Goal: Book appointment/travel/reservation

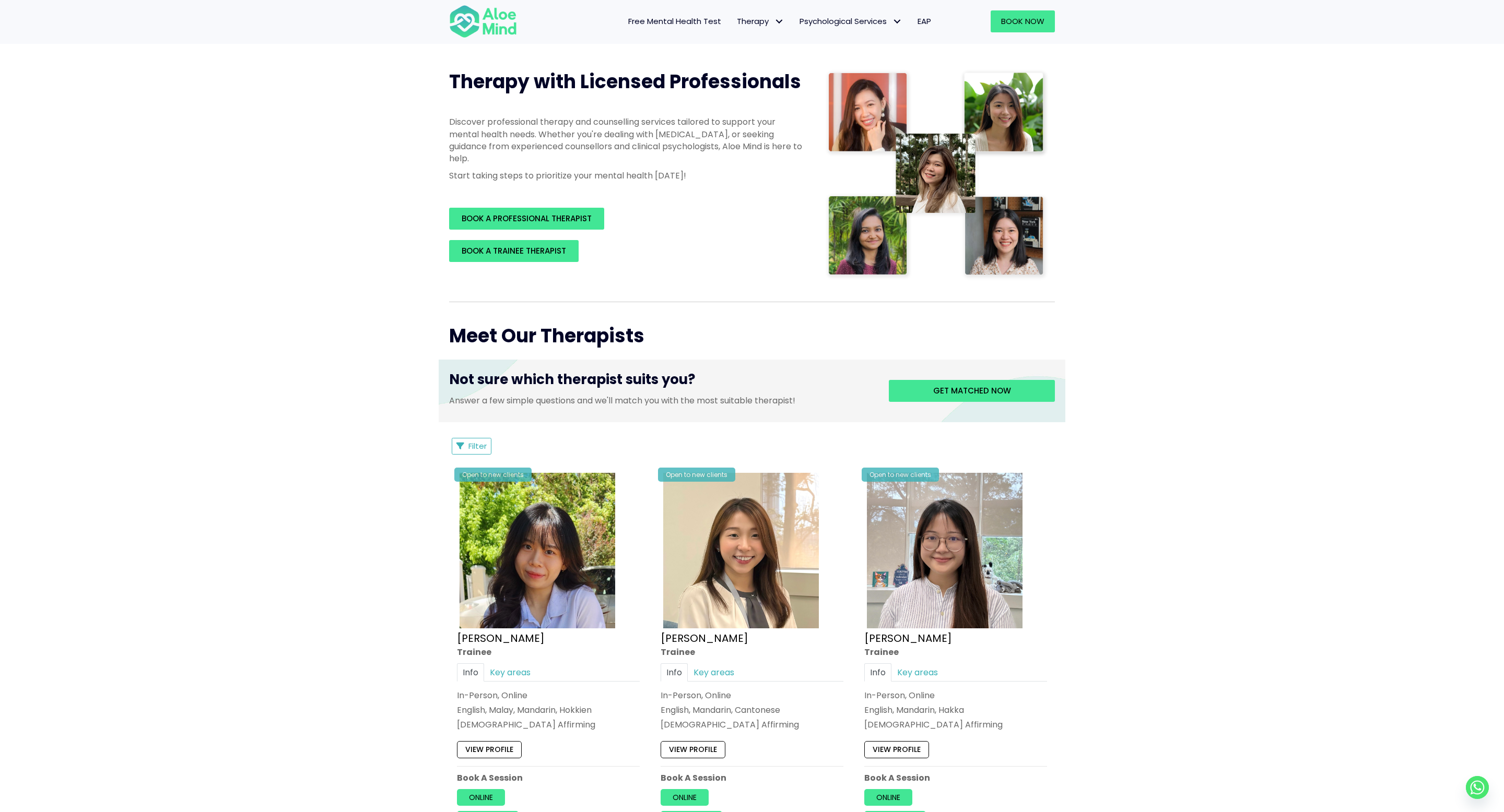
scroll to position [135, 0]
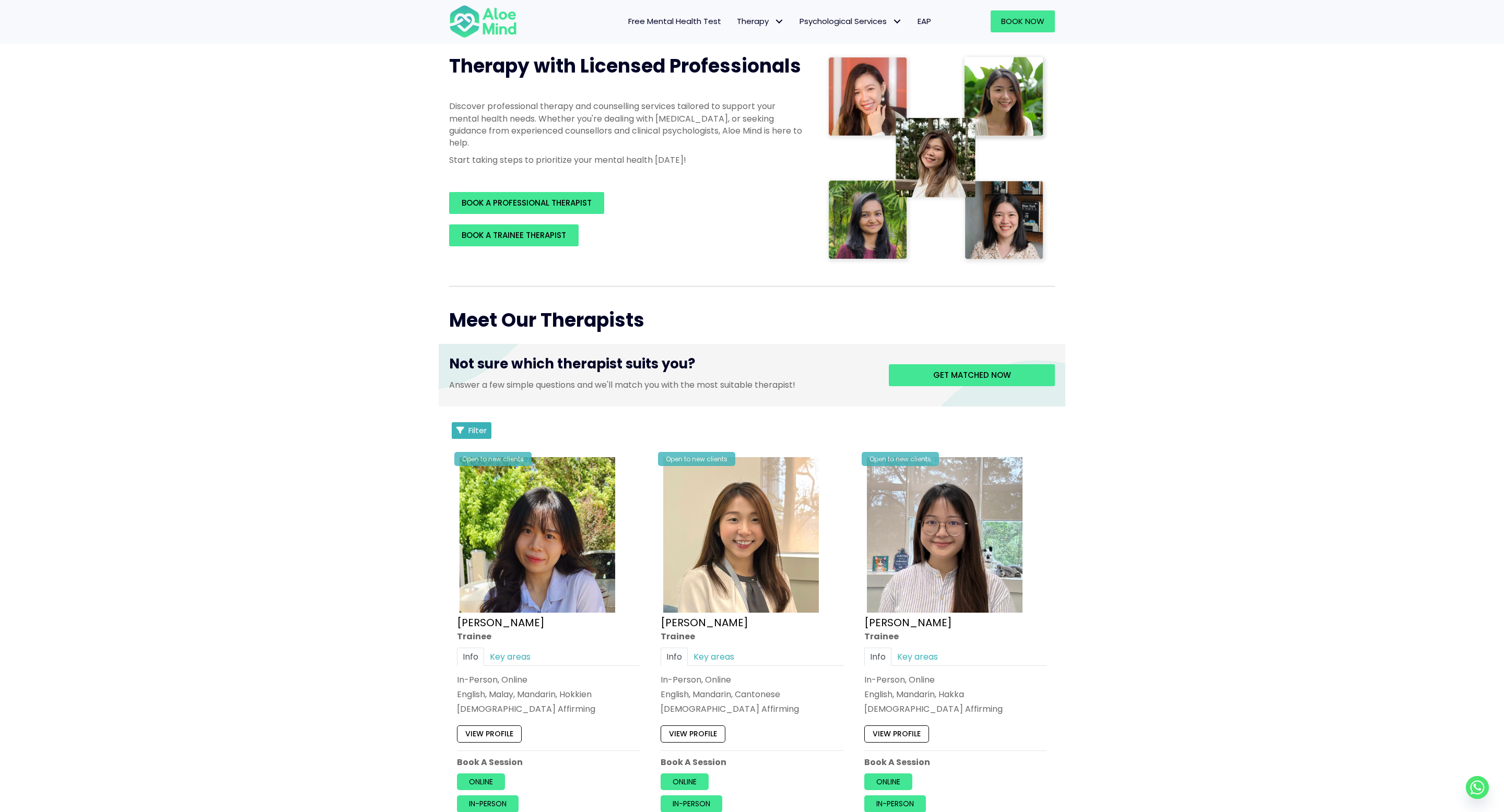
click at [481, 427] on span "Filter" at bounding box center [477, 430] width 18 height 11
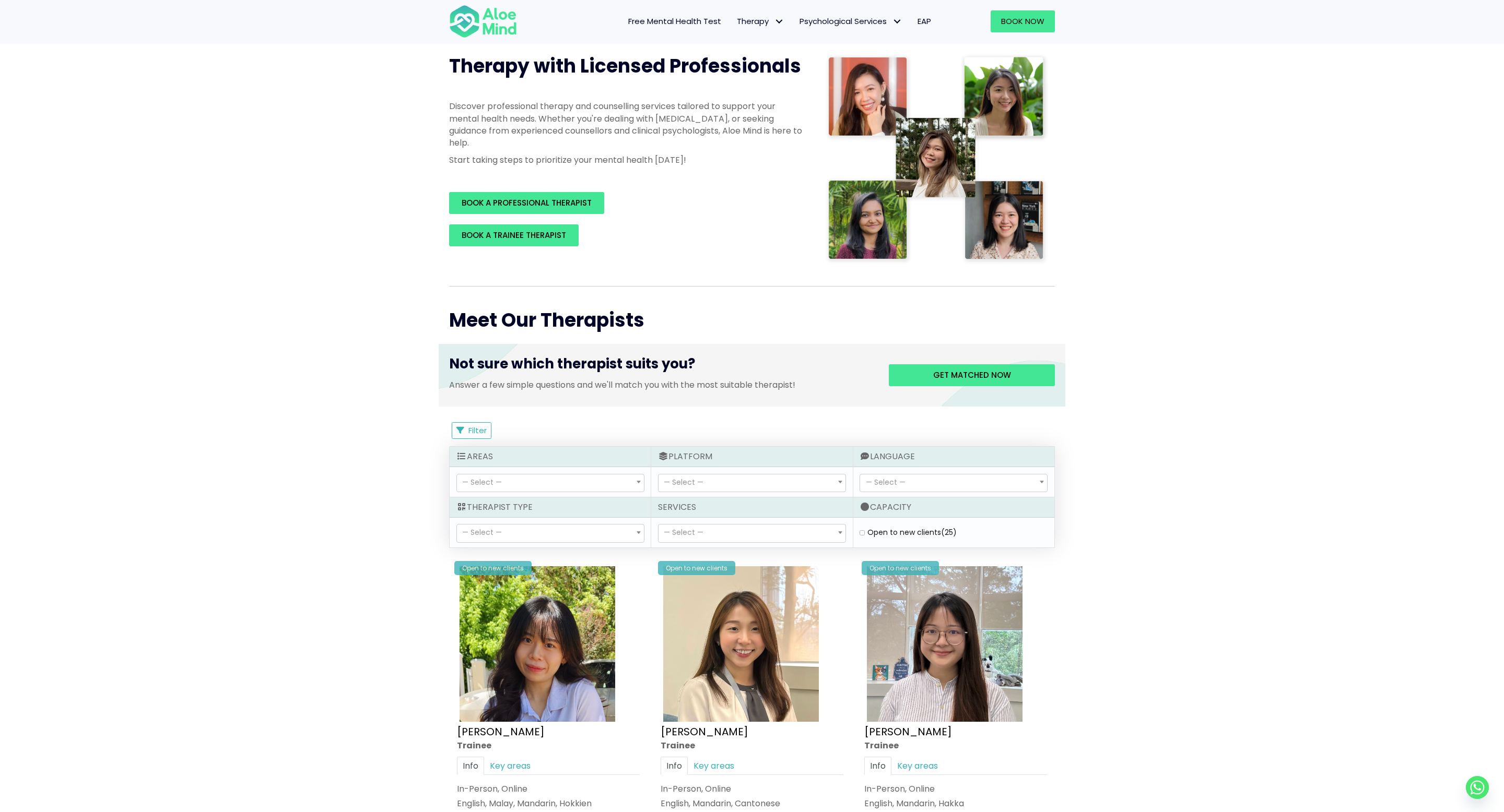
click at [867, 530] on label "Open to new clients (25)" at bounding box center [911, 533] width 89 height 10
click at [861, 530] on clients "Open to new clients (25)" at bounding box center [862, 533] width 5 height 7
checkbox clients "true"
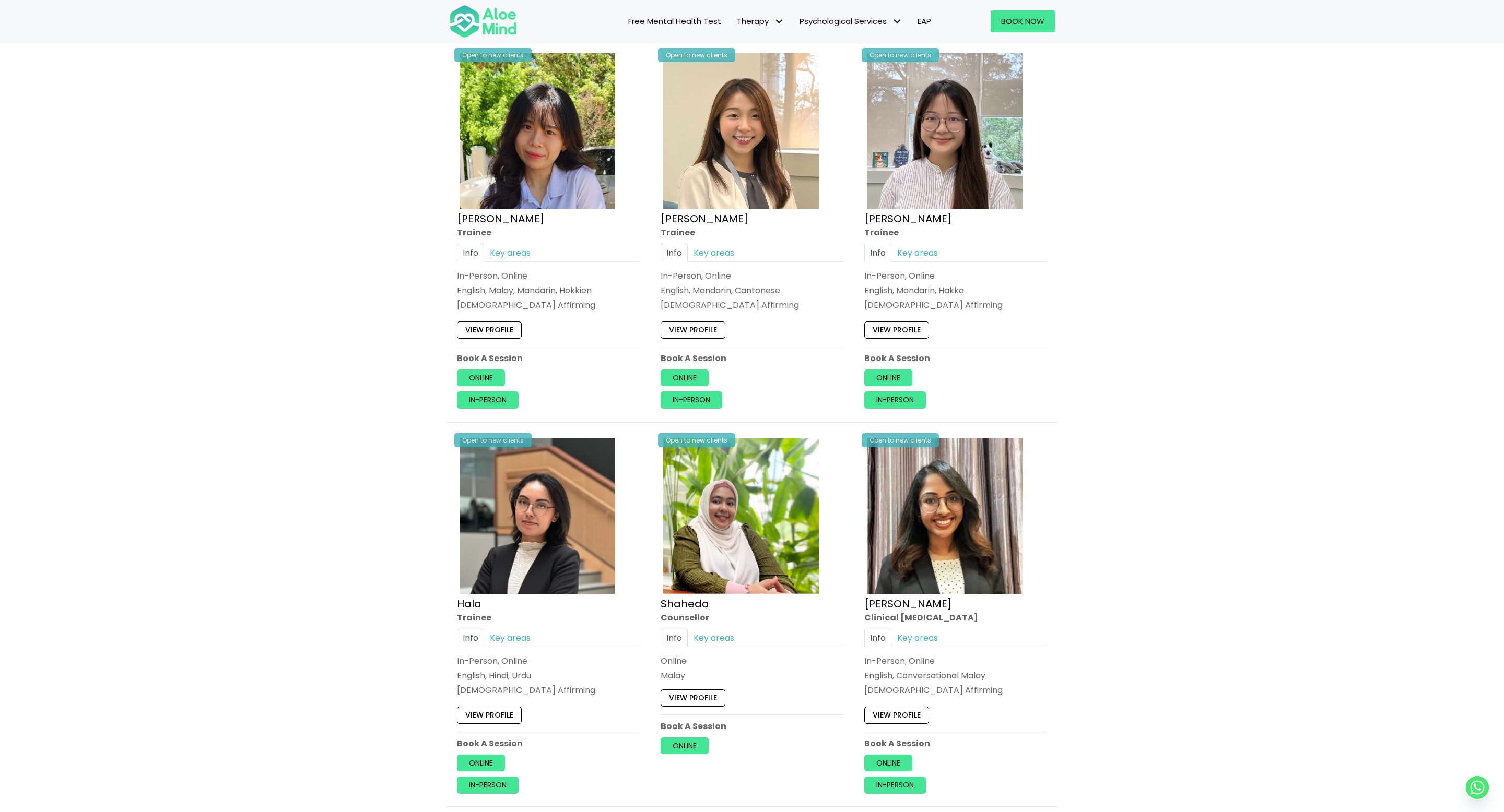
scroll to position [222, 0]
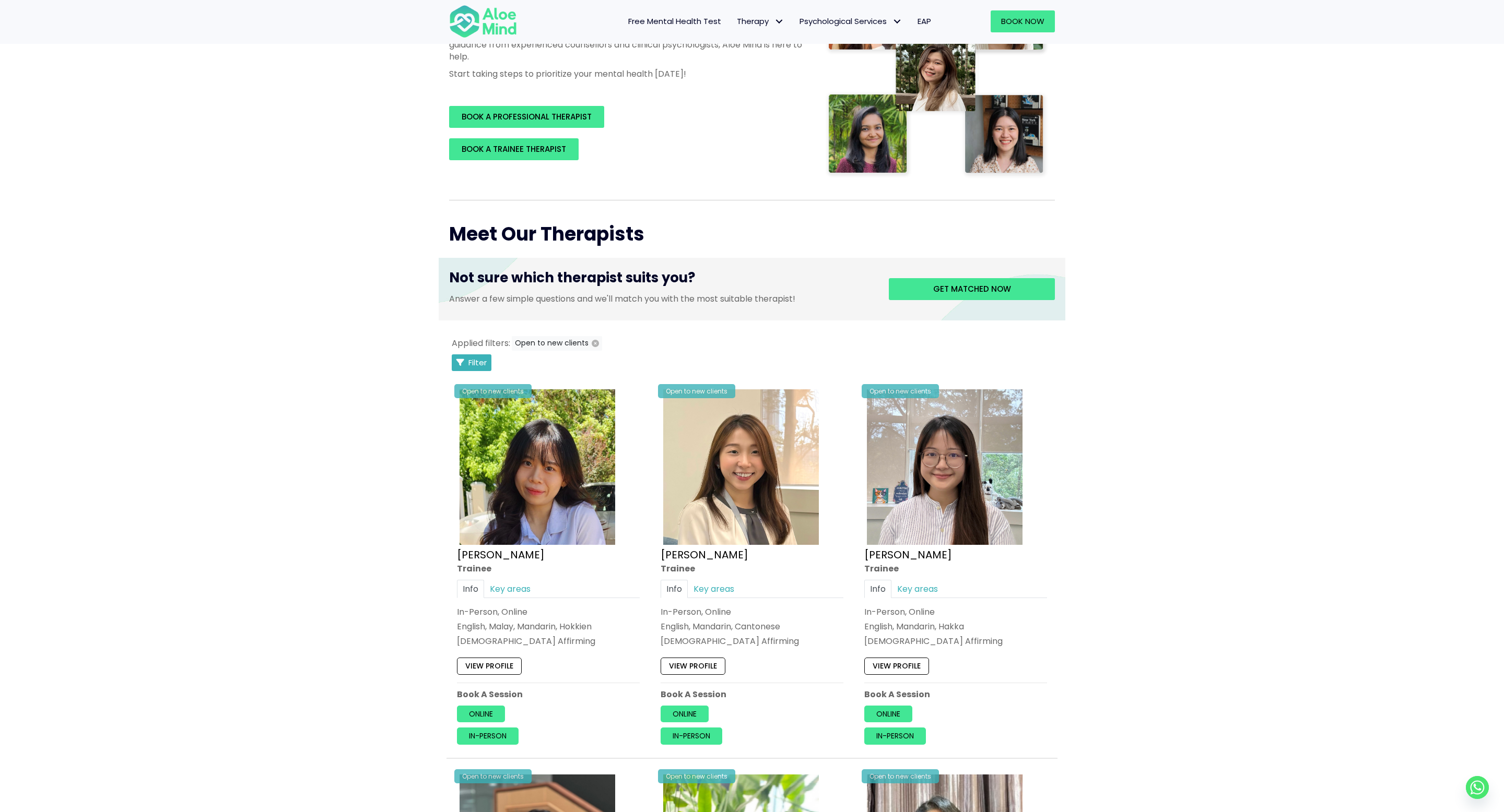
click at [472, 367] on span "Filter" at bounding box center [477, 362] width 18 height 11
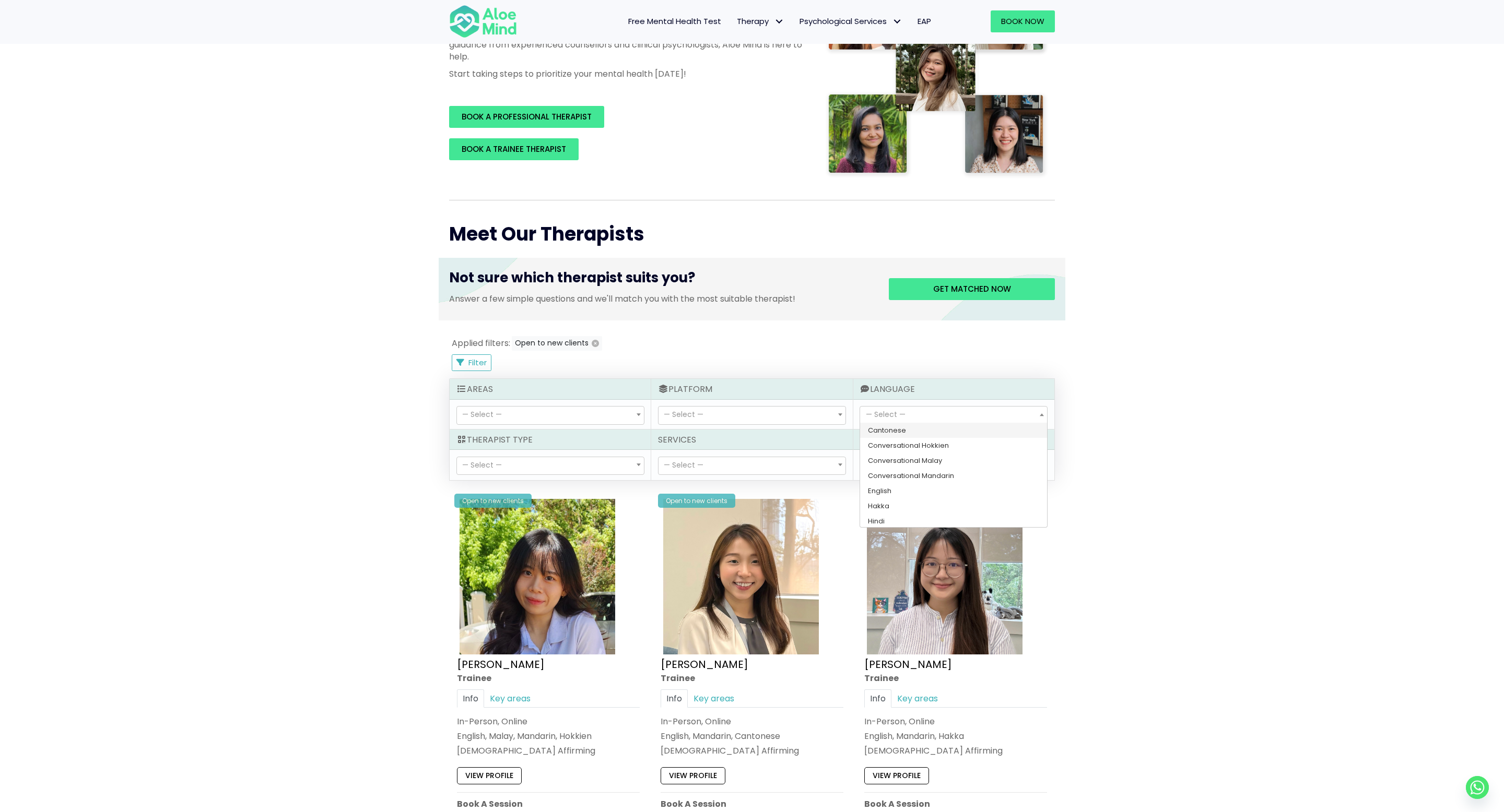
click at [937, 417] on span "— Select —" at bounding box center [953, 415] width 187 height 18
select select "143"
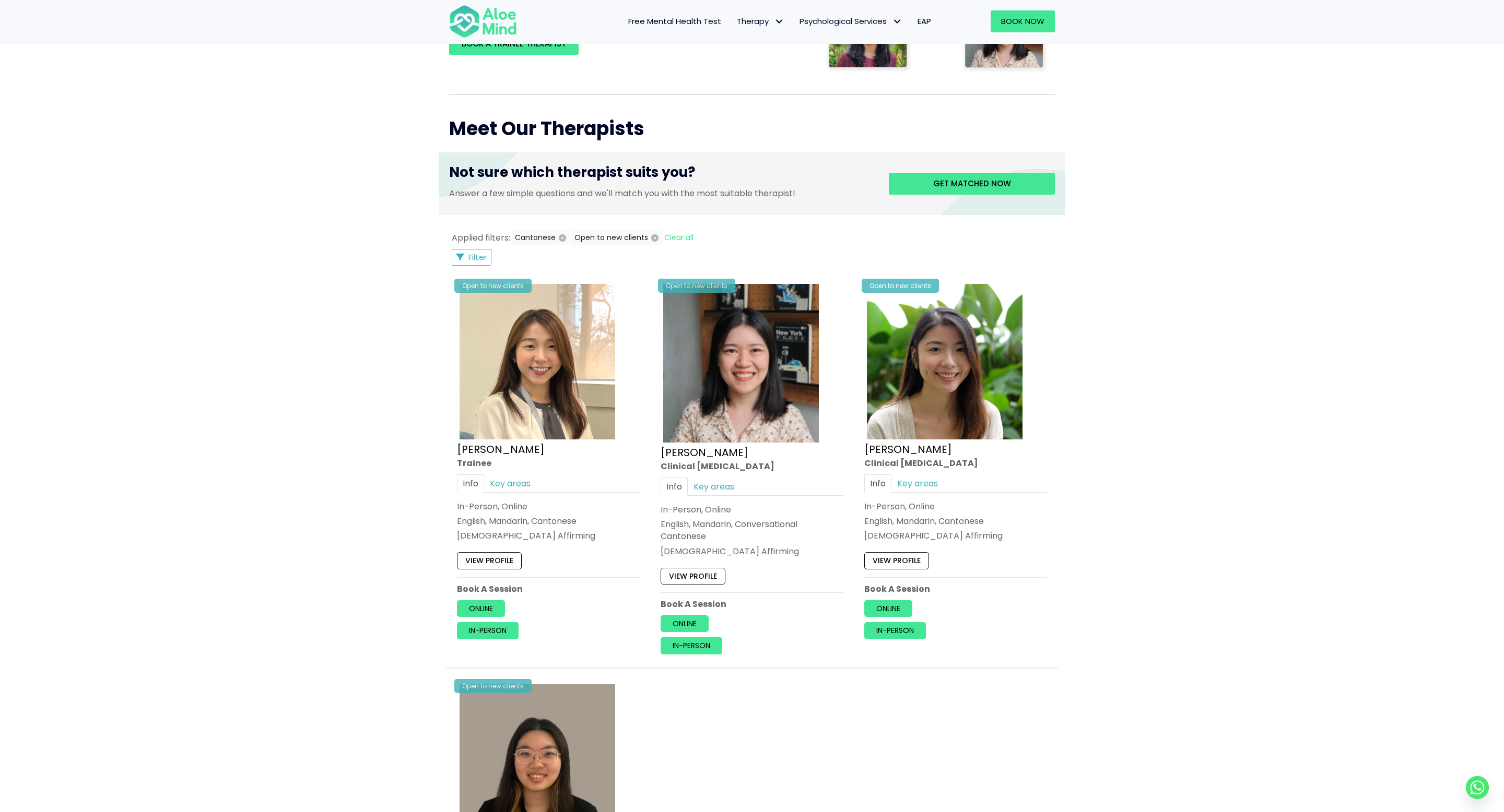
scroll to position [325, 0]
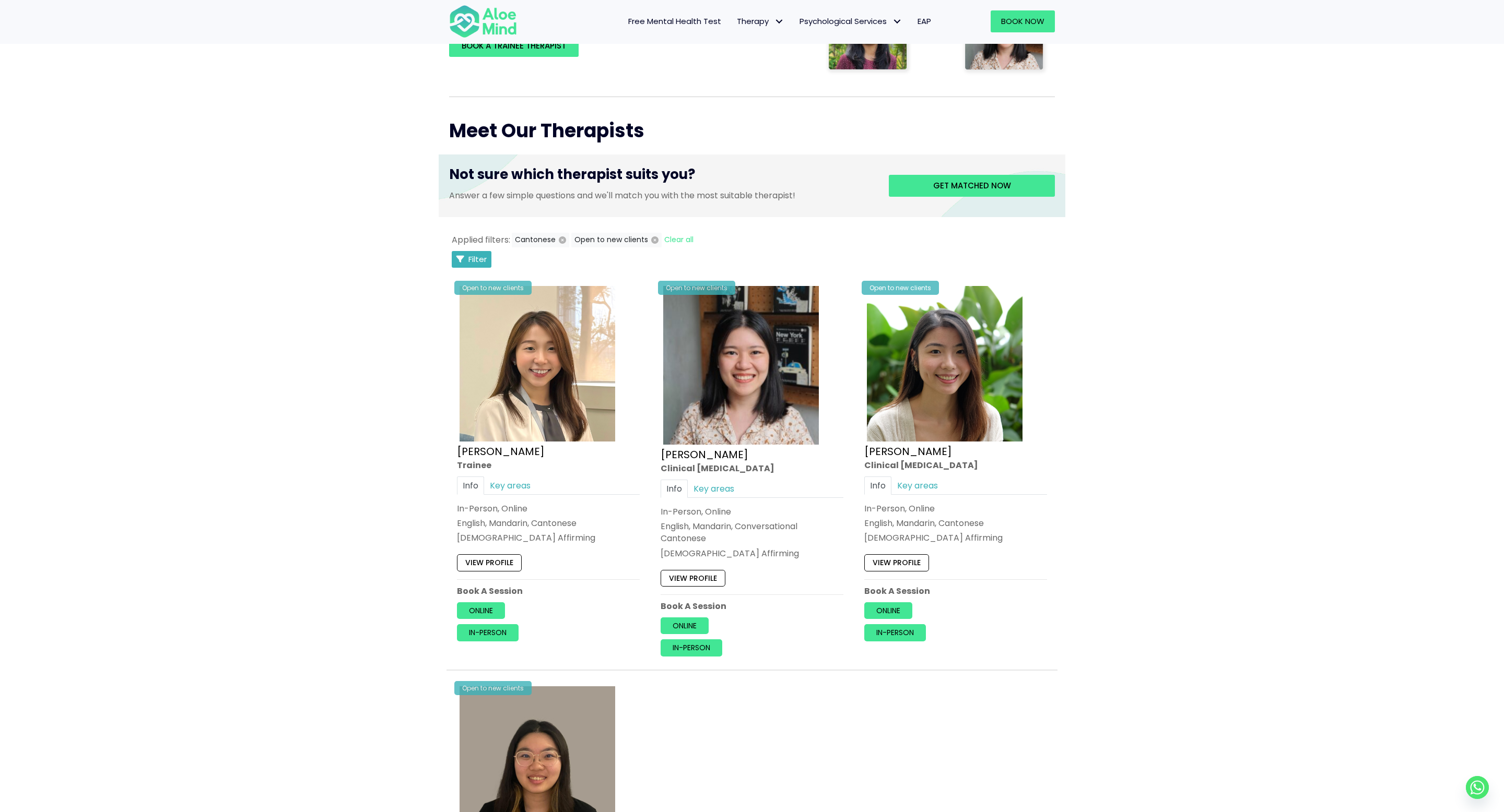
click at [470, 257] on span "Filter" at bounding box center [477, 259] width 18 height 11
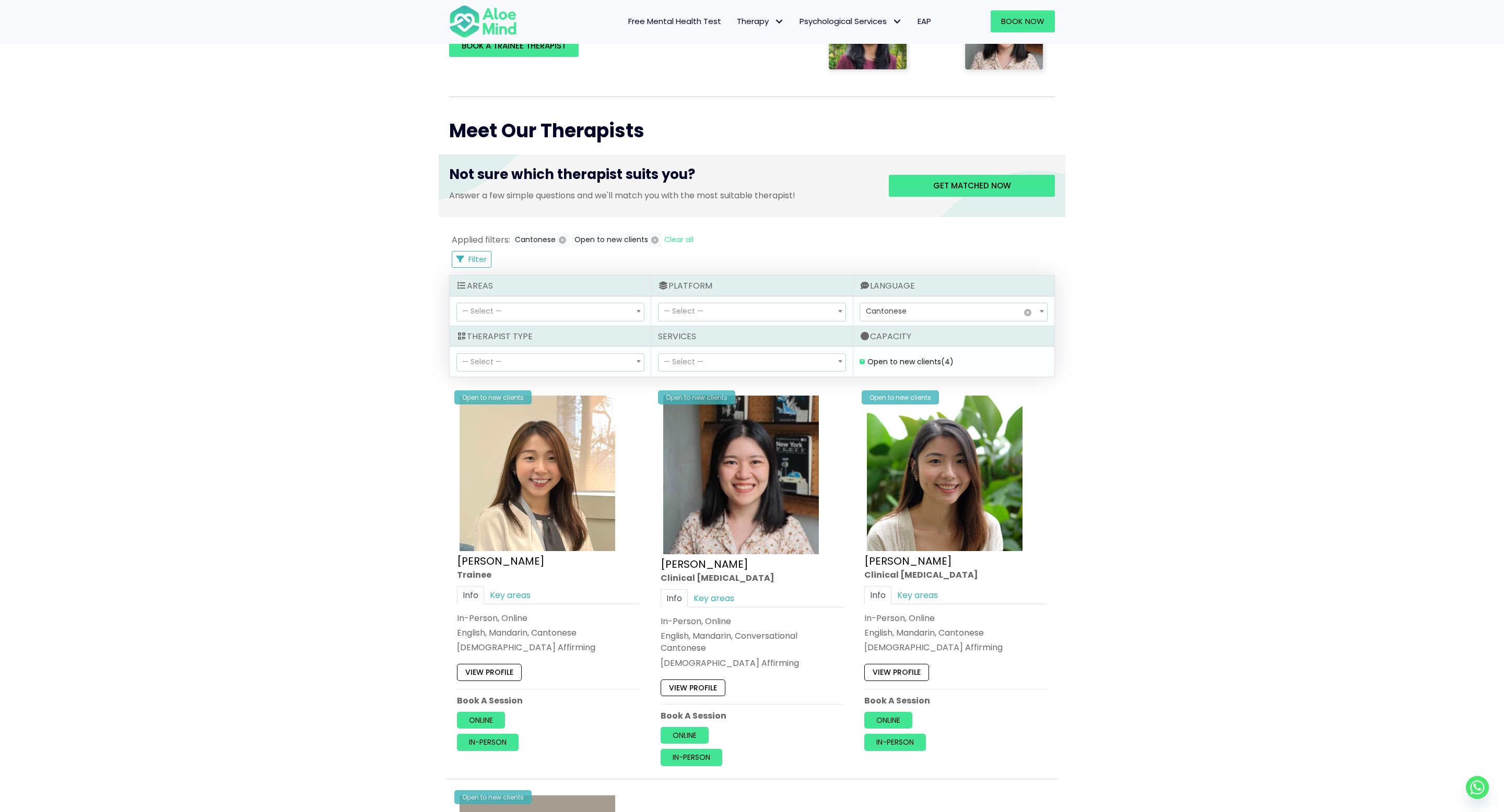
click at [979, 322] on div "— Select — Cantonese Conversational Hokkien Conversational Malay Conversational…" at bounding box center [954, 311] width 201 height 30
click at [978, 307] on span "× Cantonese" at bounding box center [953, 312] width 187 height 18
click at [1187, 621] on div "Book a session Search Therapy with Licensed Professionals Discover professional…" at bounding box center [752, 475] width 1504 height 1485
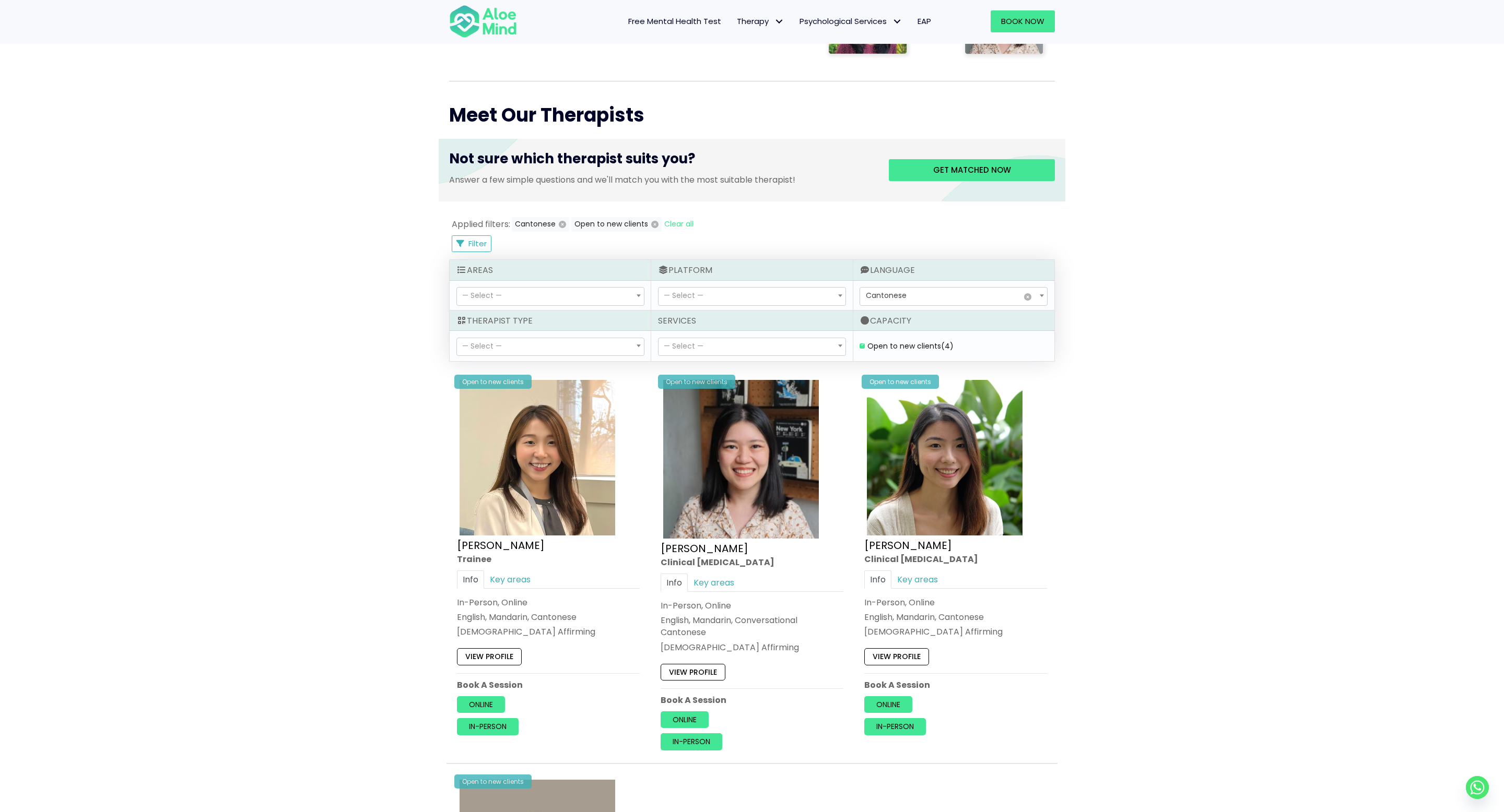
scroll to position [280, 0]
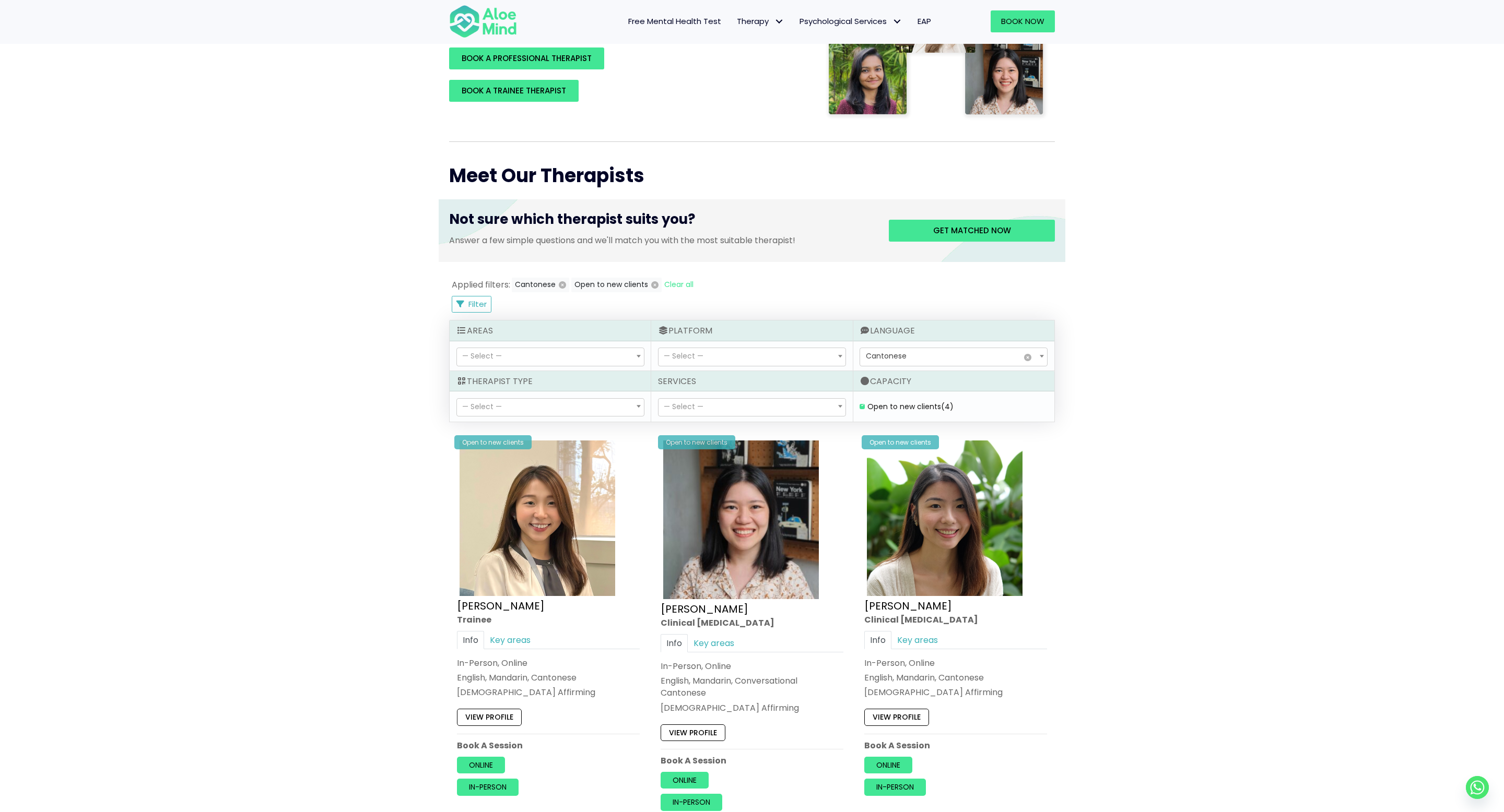
click at [1230, 318] on div "Book a session Search Therapy with Licensed Professionals Discover professional…" at bounding box center [752, 520] width 1504 height 1485
